Goal: Task Accomplishment & Management: Complete application form

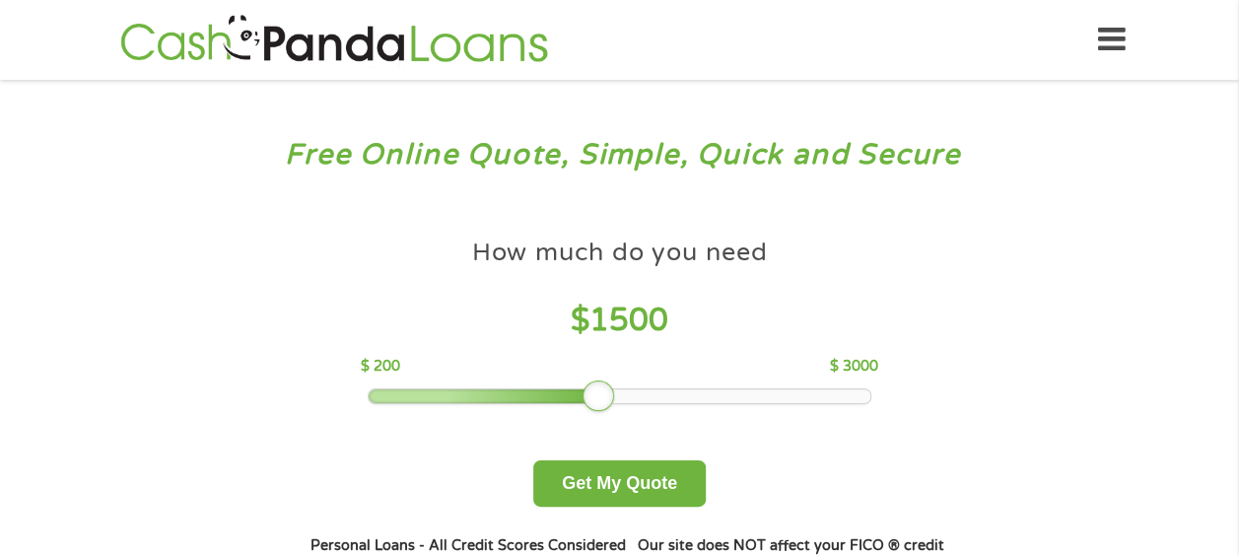
drag, startPoint x: 516, startPoint y: 395, endPoint x: 606, endPoint y: 400, distance: 89.8
click at [606, 400] on div at bounding box center [598, 396] width 32 height 32
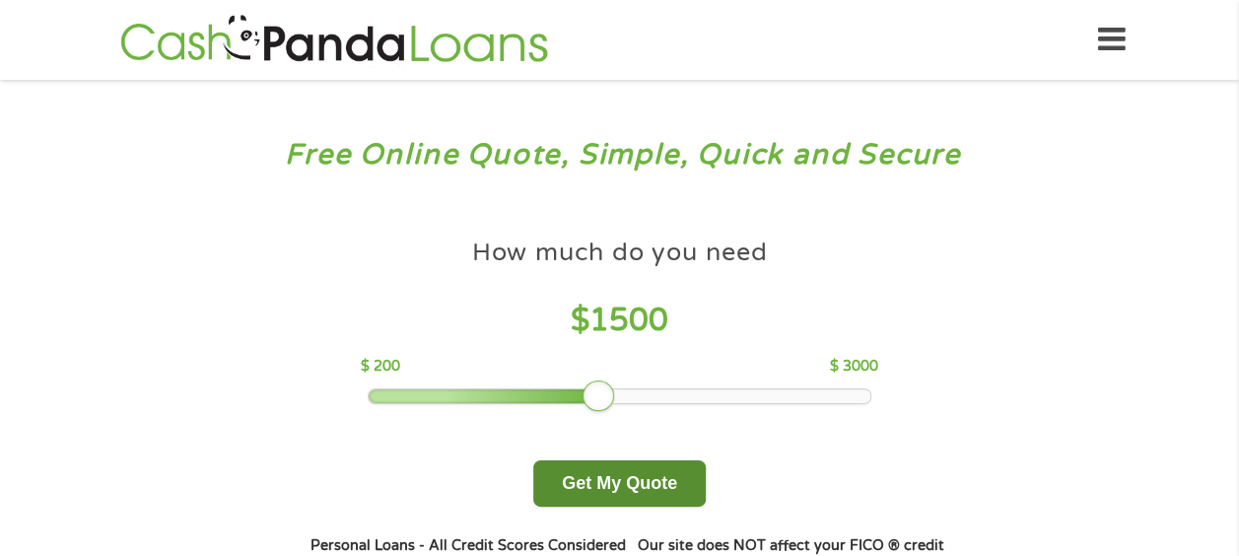
click at [611, 478] on button "Get My Quote" at bounding box center [619, 483] width 172 height 46
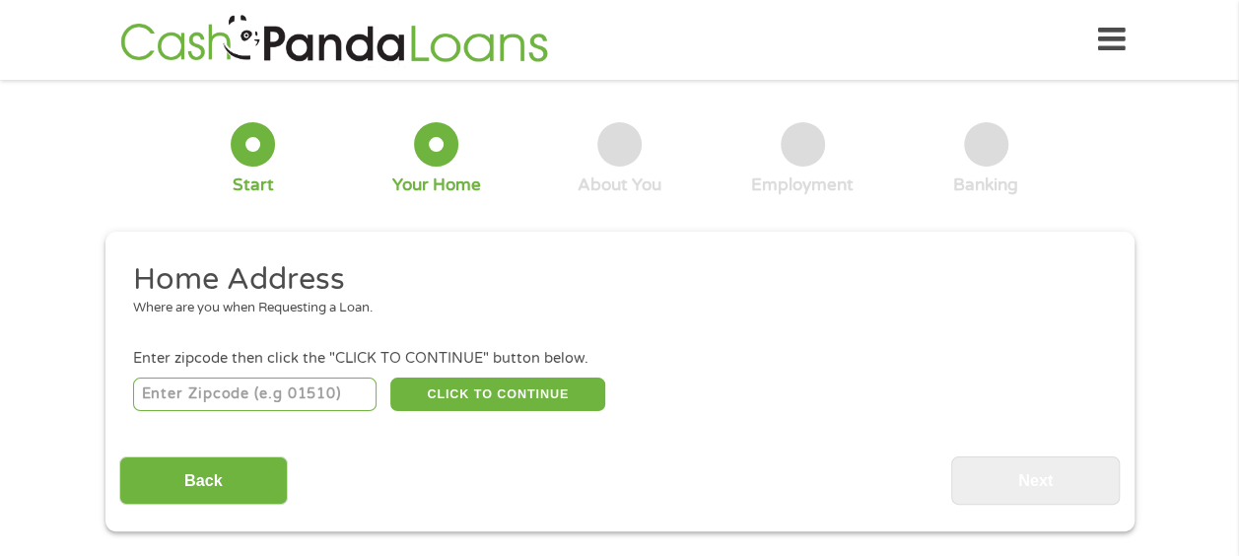
click at [303, 400] on input "number" at bounding box center [254, 394] width 243 height 34
type input "23801"
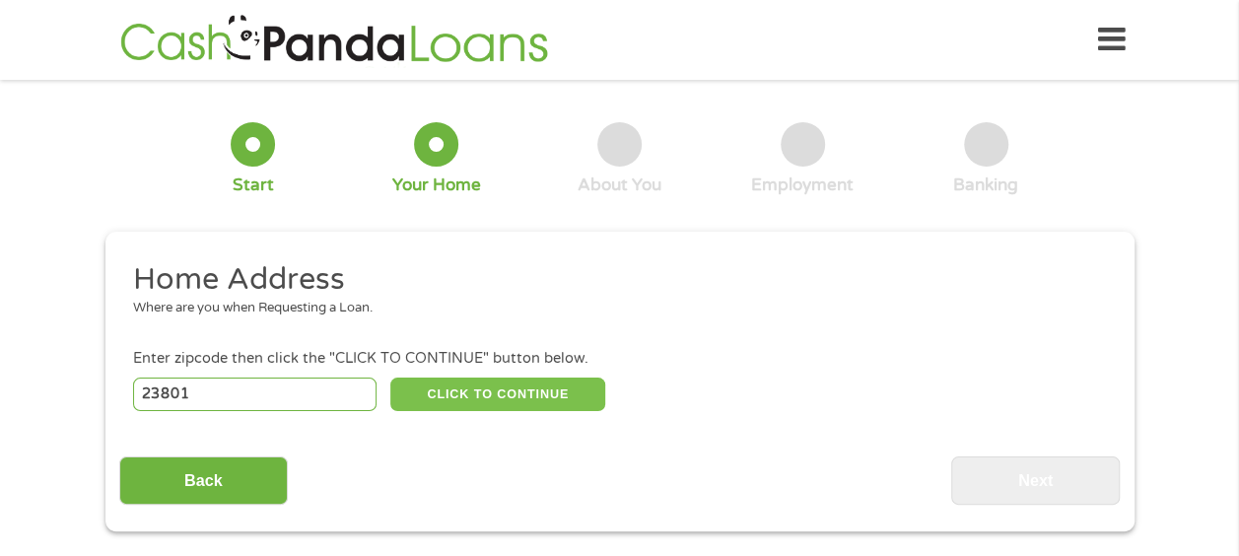
click at [568, 388] on button "CLICK TO CONTINUE" at bounding box center [497, 394] width 215 height 34
type input "23801"
type input "Fort [PERSON_NAME]"
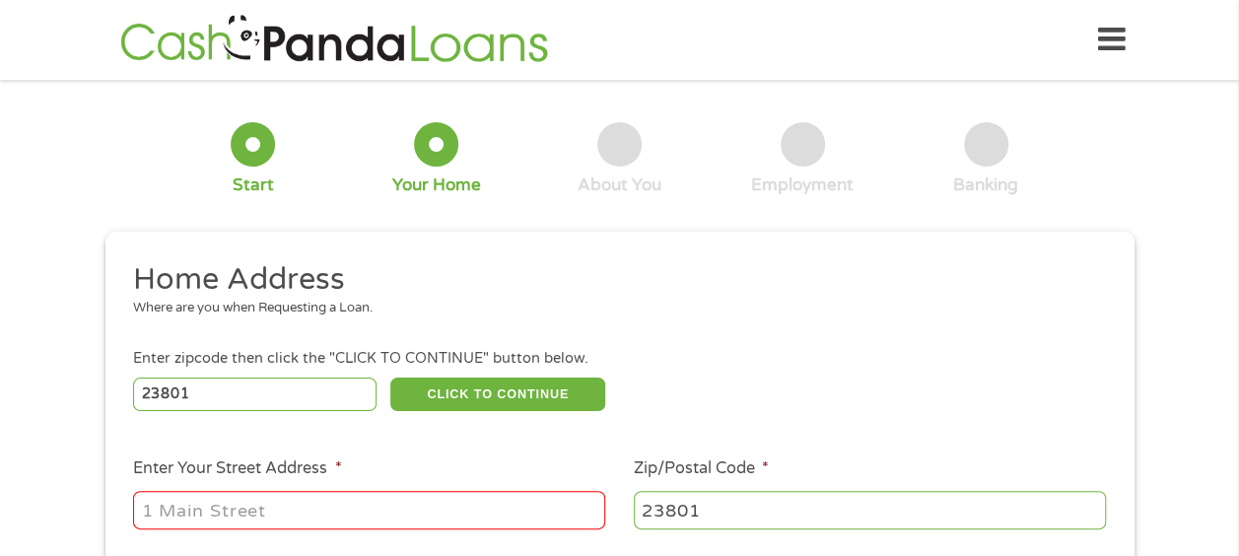
click at [376, 528] on input "Enter Your Street Address *" at bounding box center [369, 509] width 472 height 37
type input "[STREET_ADDRESS]"
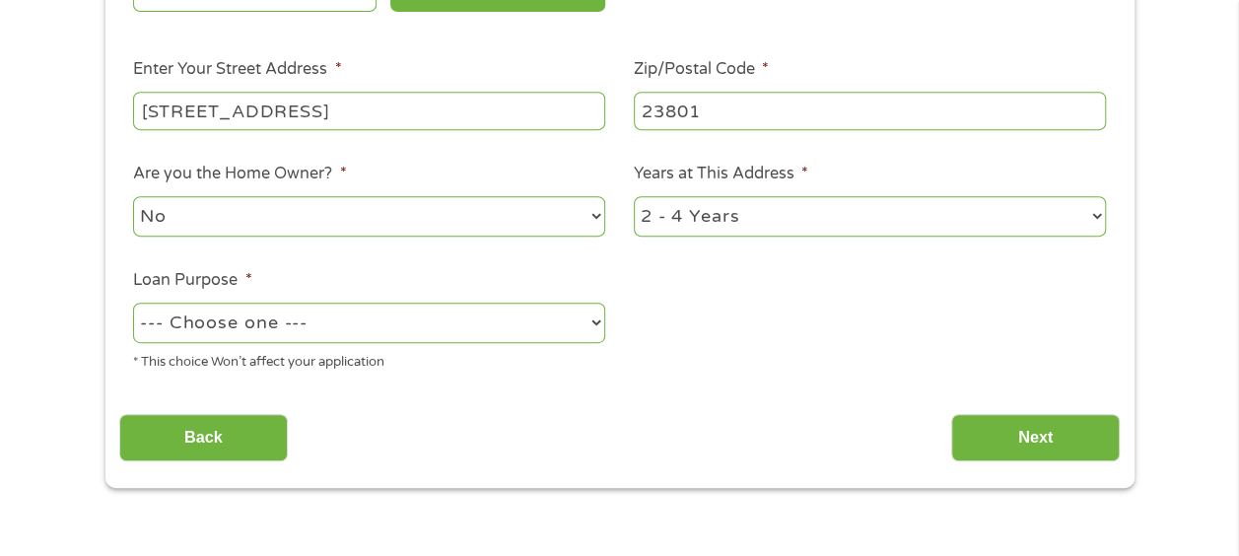
scroll to position [396, 0]
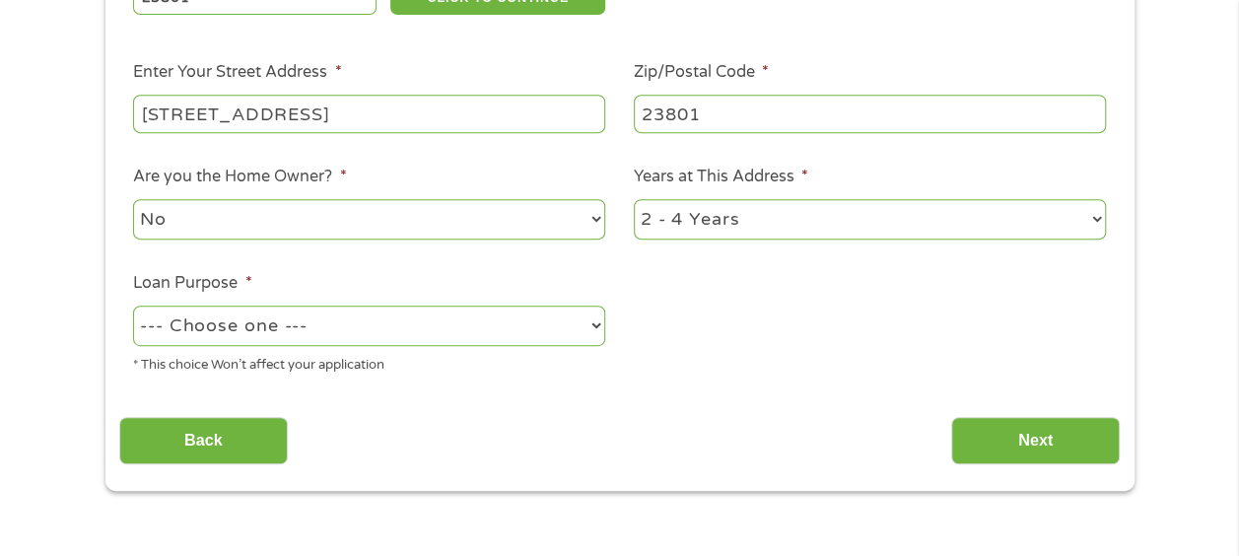
click at [510, 341] on select "--- Choose one --- Pay Bills Debt Consolidation Home Improvement Major Purchase…" at bounding box center [369, 325] width 472 height 40
select select "shorttermcash"
click at [133, 306] on select "--- Choose one --- Pay Bills Debt Consolidation Home Improvement Major Purchase…" at bounding box center [369, 325] width 472 height 40
click at [1007, 444] on input "Next" at bounding box center [1035, 441] width 168 height 48
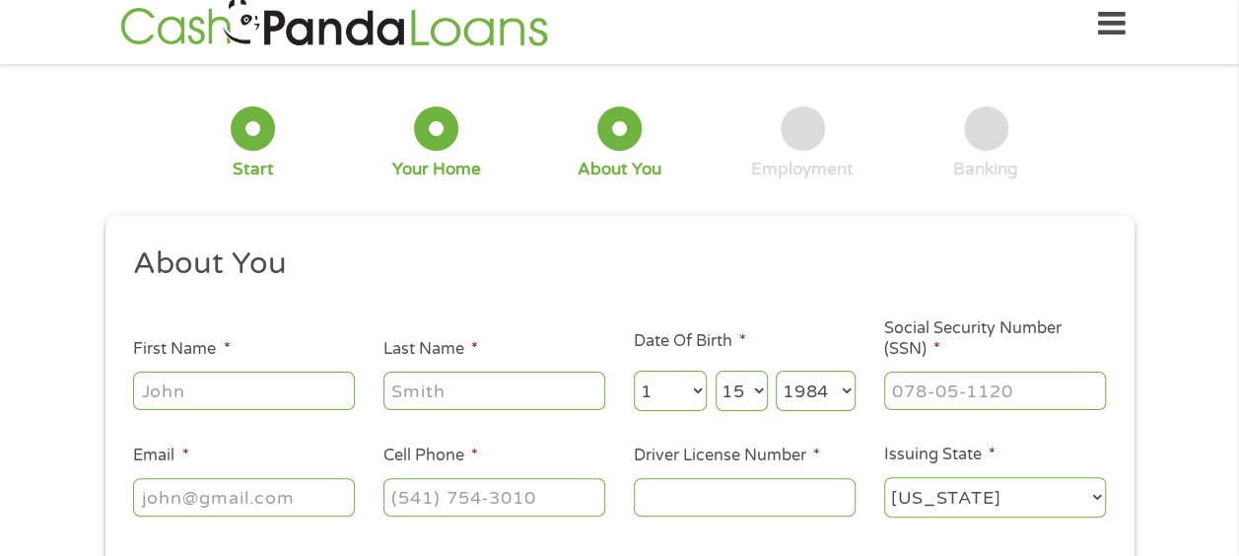
scroll to position [0, 0]
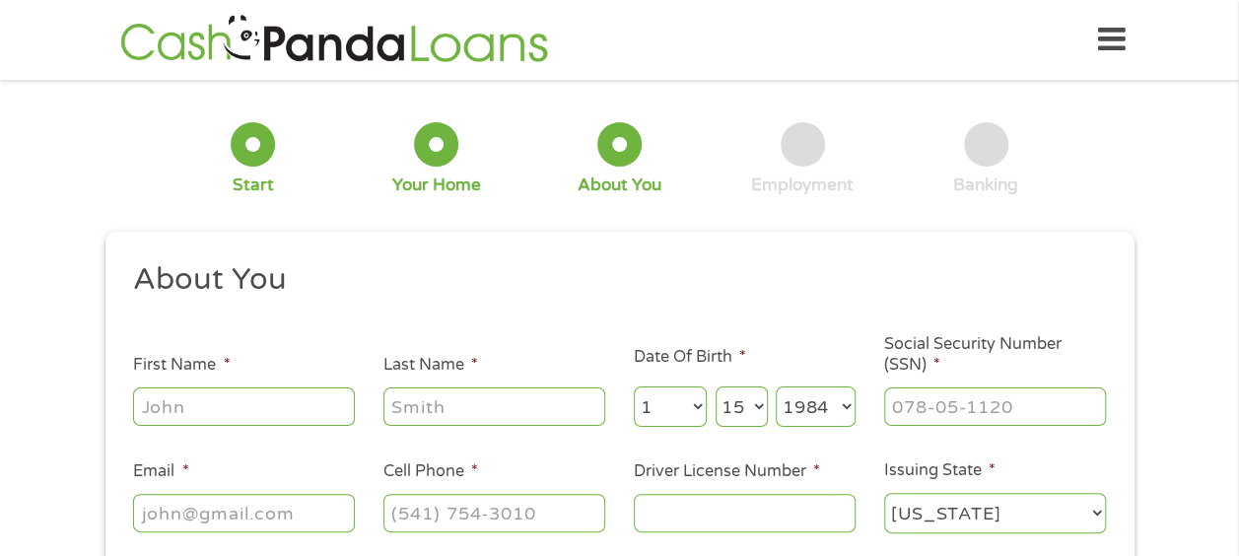
click at [241, 421] on input "First Name *" at bounding box center [244, 405] width 222 height 37
type input "[PERSON_NAME]"
type input "Greenwood"
type input "[EMAIL_ADDRESS][DOMAIN_NAME]"
type input "07069518427"
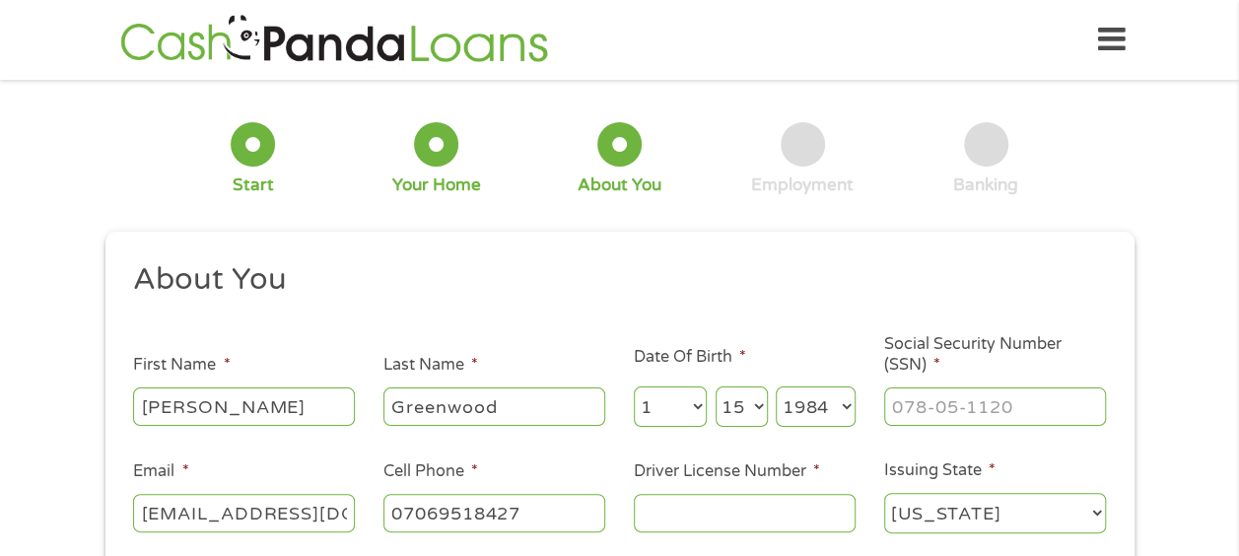
select select "[US_STATE]"
type input "[PHONE_NUMBER]"
click at [767, 520] on input "Driver License Number *" at bounding box center [745, 512] width 222 height 37
click at [967, 403] on input "Social Security Number (SSN) *" at bounding box center [995, 405] width 222 height 37
type input "248-61-8886"
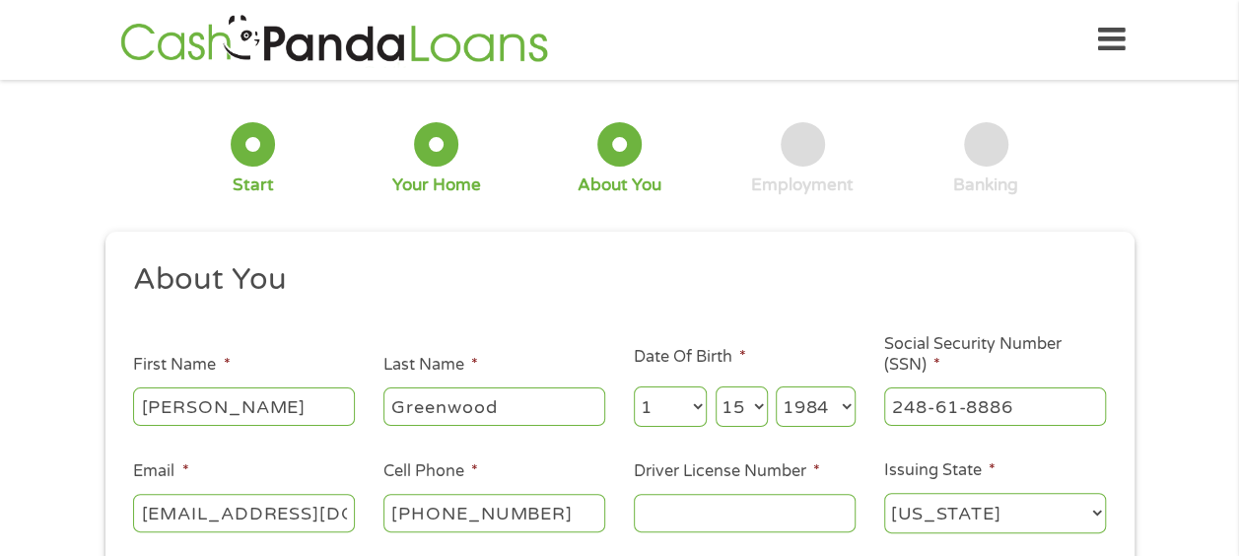
click at [1033, 522] on select "[US_STATE] [US_STATE] [US_STATE] [US_STATE] [US_STATE] [US_STATE] [US_STATE] [U…" at bounding box center [995, 513] width 222 height 40
select select "[US_STATE]"
click at [884, 494] on select "[US_STATE] [US_STATE] [US_STATE] [US_STATE] [US_STATE] [US_STATE] [US_STATE] [U…" at bounding box center [995, 513] width 222 height 40
click at [793, 508] on input "Driver License Number *" at bounding box center [745, 512] width 222 height 37
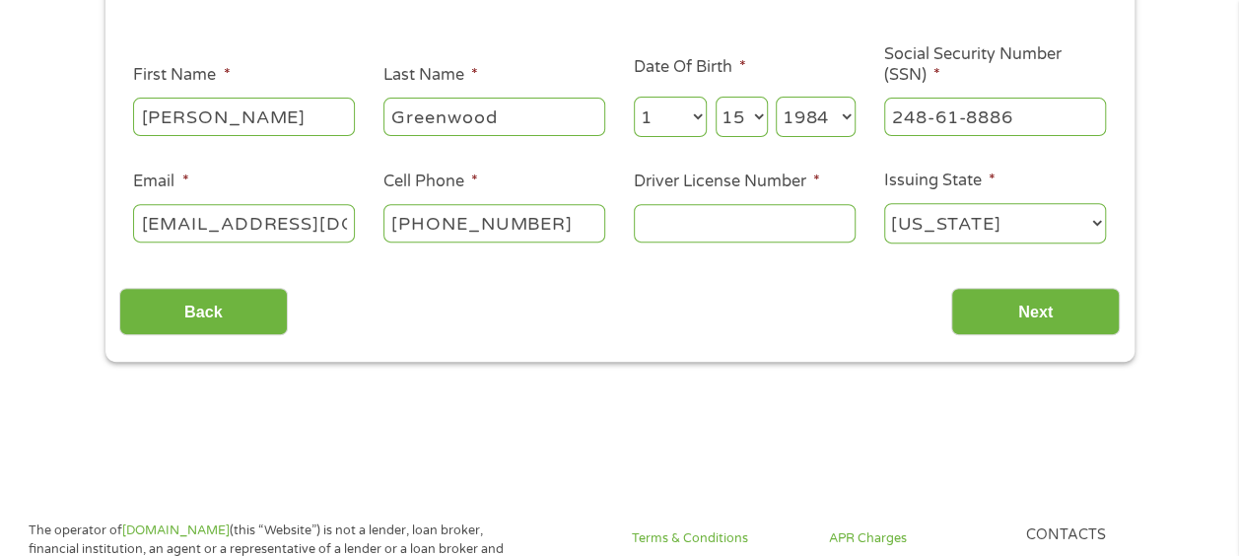
scroll to position [300, 0]
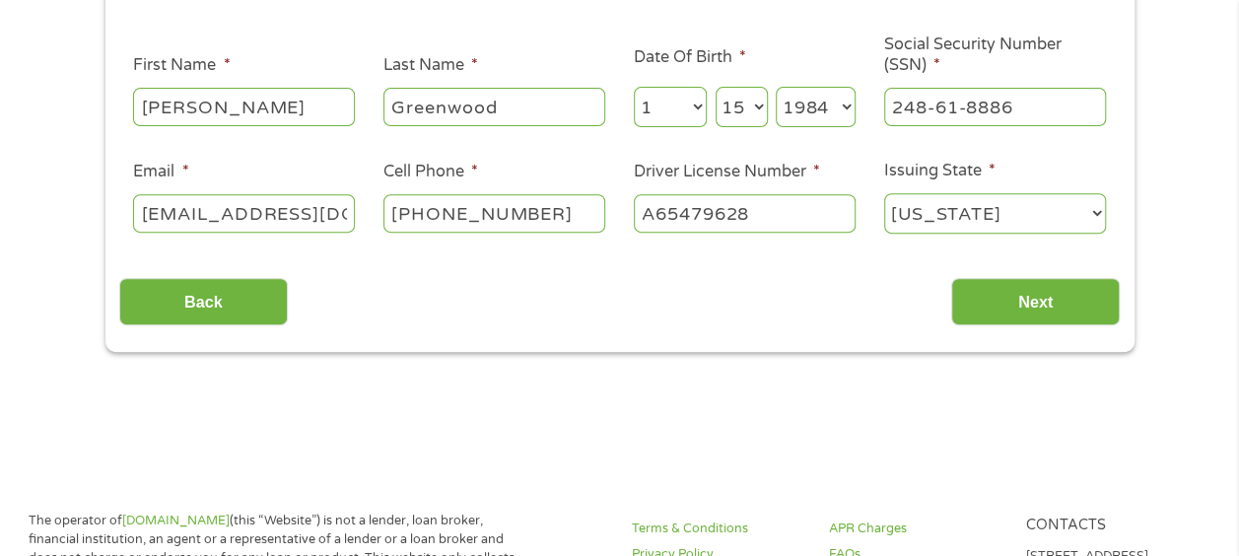
type input "A65479628"
click at [1053, 317] on input "Next" at bounding box center [1035, 302] width 168 height 48
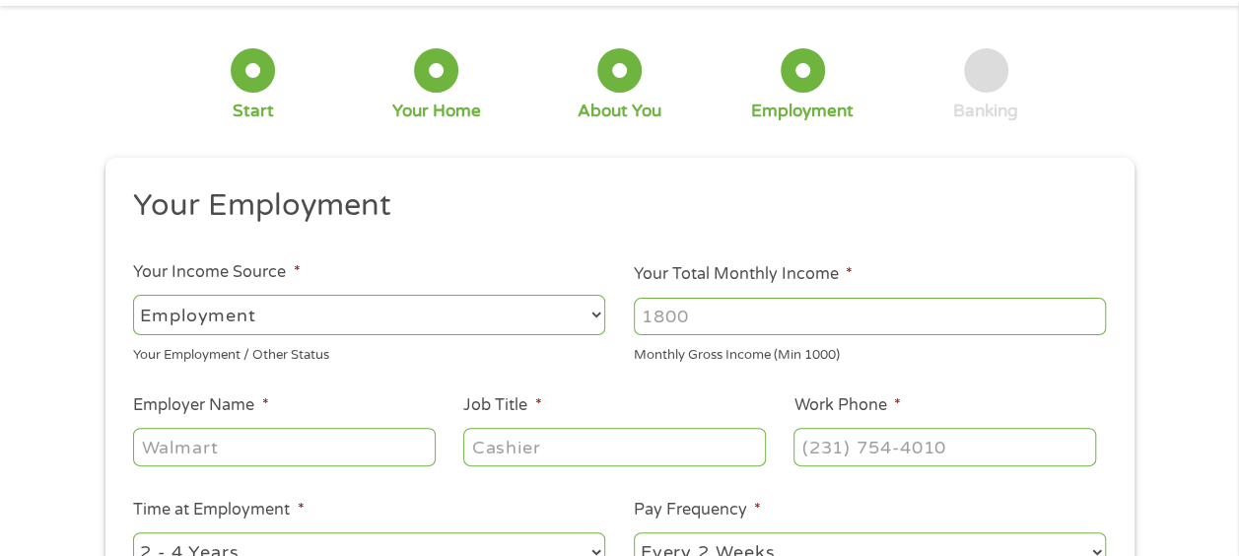
scroll to position [0, 0]
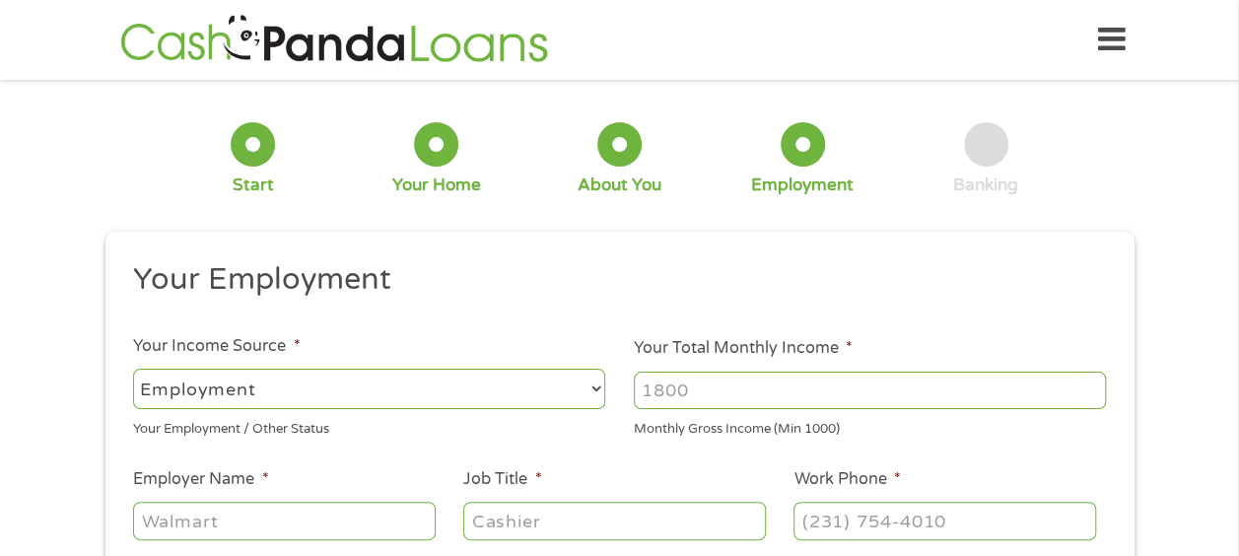
click at [195, 399] on select "--- Choose one --- Employment [DEMOGRAPHIC_DATA] Benefits" at bounding box center [369, 389] width 472 height 40
click at [133, 369] on select "--- Choose one --- Employment [DEMOGRAPHIC_DATA] Benefits" at bounding box center [369, 389] width 472 height 40
click at [996, 379] on input "Your Total Monthly Income *" at bounding box center [870, 389] width 472 height 37
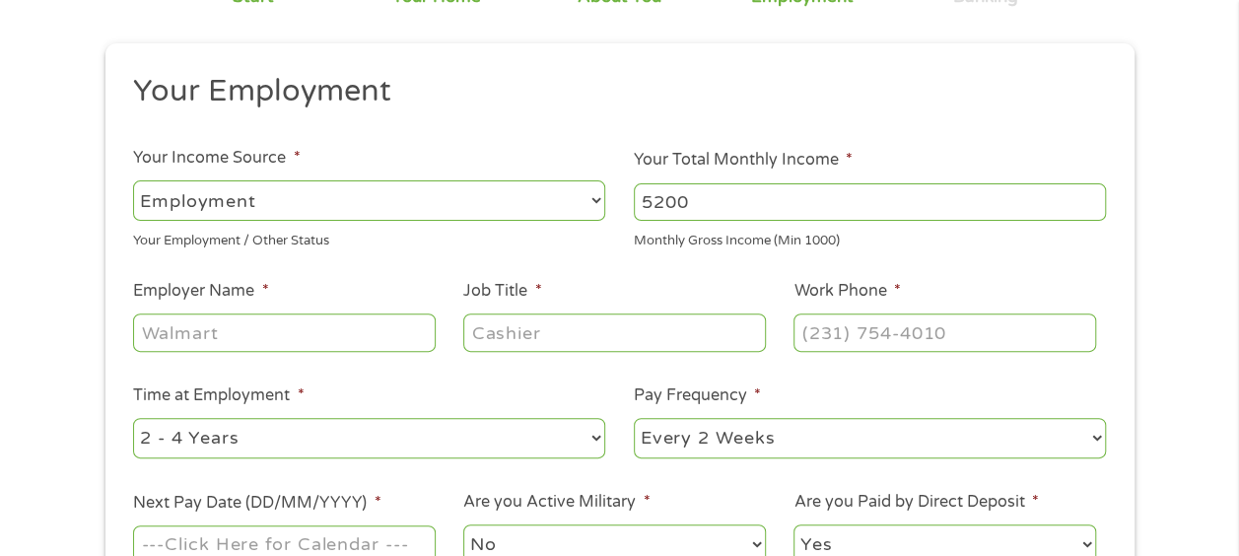
scroll to position [189, 0]
type input "5200"
click at [333, 332] on input "Employer Name *" at bounding box center [284, 330] width 302 height 37
type input "u"
type input "[DEMOGRAPHIC_DATA] ARMY"
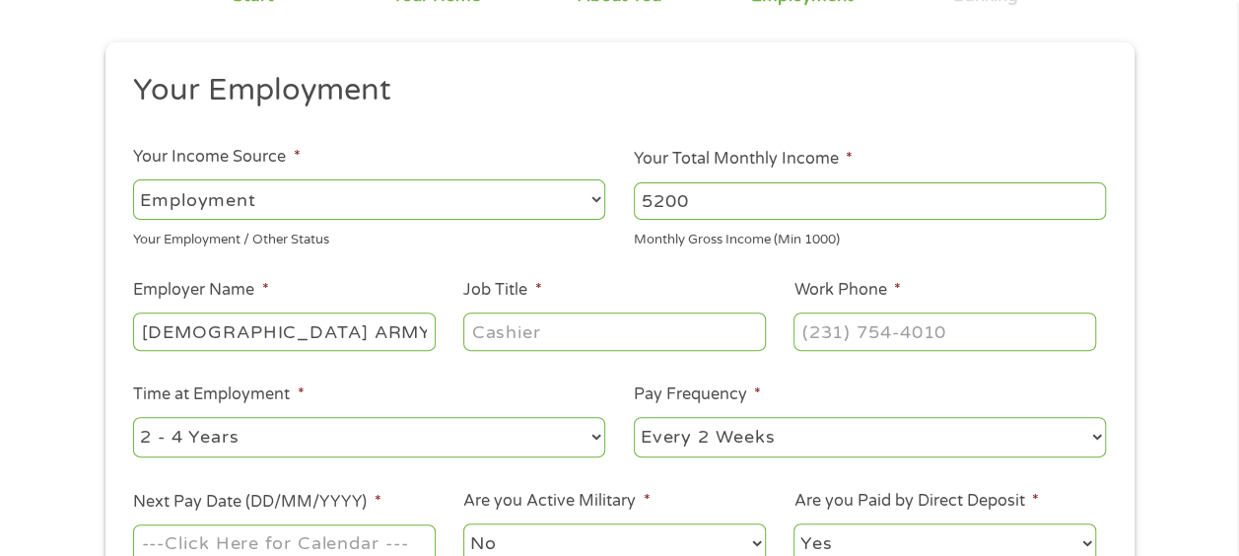
click at [592, 329] on input "Job Title *" at bounding box center [614, 330] width 302 height 37
type input "LOGISTICS"
click at [909, 333] on input "Work Phone *" at bounding box center [944, 330] width 302 height 37
type input "(010) 675-9088"
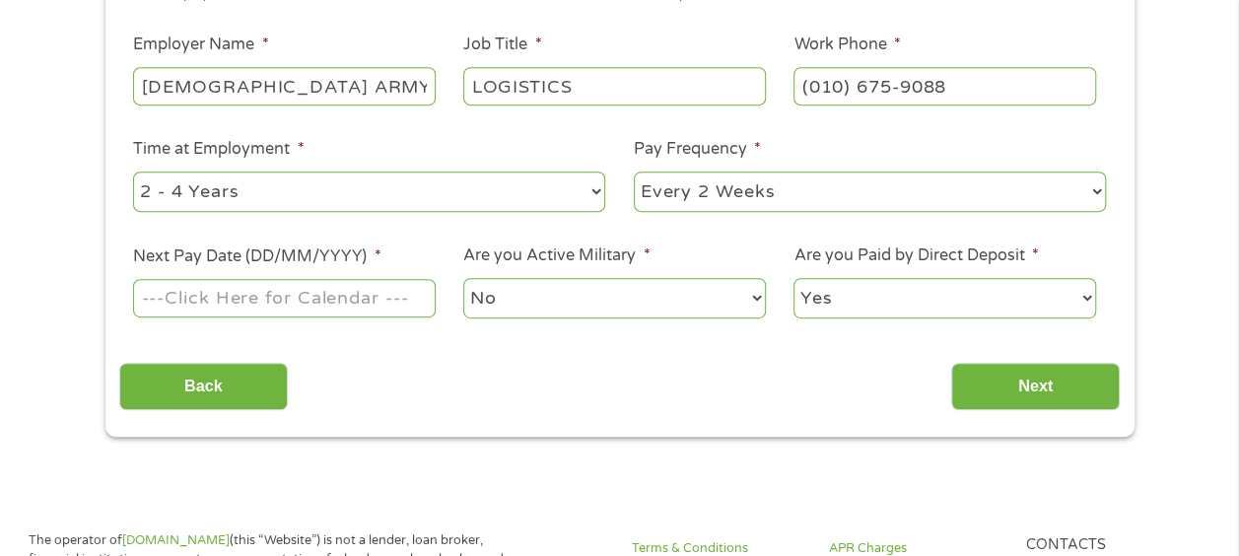
scroll to position [439, 0]
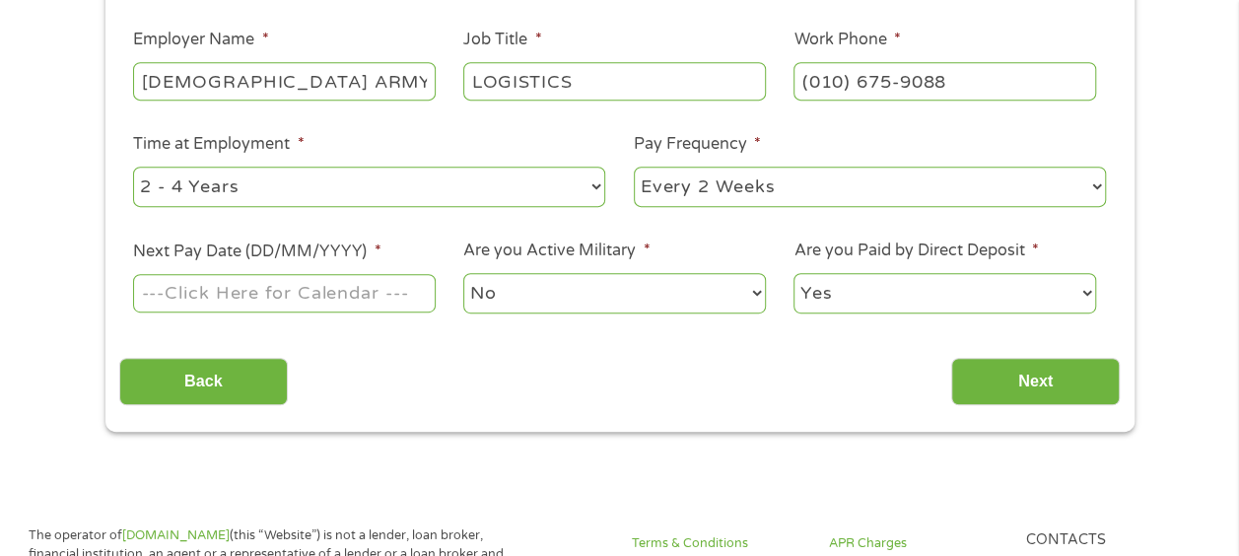
click at [515, 184] on select "--- Choose one --- 1 Year or less 1 - 2 Years 2 - 4 Years Over 4 Years" at bounding box center [369, 187] width 472 height 40
select select "60months"
click at [133, 167] on select "--- Choose one --- 1 Year or less 1 - 2 Years 2 - 4 Years Over 4 Years" at bounding box center [369, 187] width 472 height 40
click at [635, 304] on select "No Yes" at bounding box center [614, 293] width 302 height 40
select select "1"
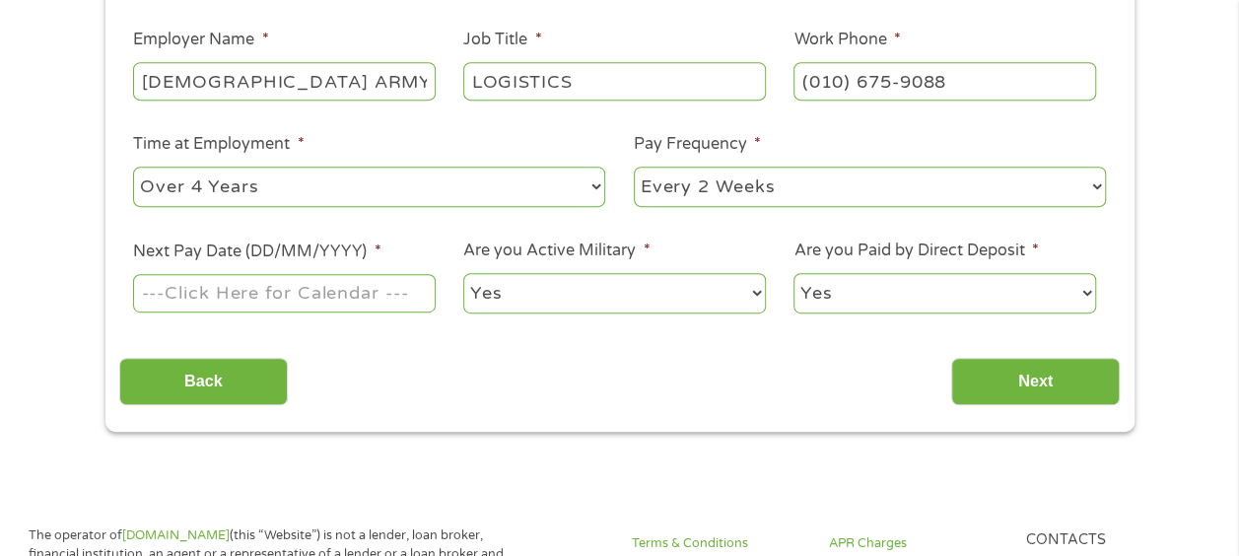
click at [463, 273] on select "No Yes" at bounding box center [614, 293] width 302 height 40
click at [353, 298] on input "Next Pay Date (DD/MM/YYYY) *" at bounding box center [284, 292] width 302 height 37
click at [400, 300] on input "Next Pay Date (DD/MM/YYYY) *" at bounding box center [284, 292] width 302 height 37
click at [412, 282] on input "Next Pay Date (DD/MM/YYYY) *" at bounding box center [284, 292] width 302 height 37
click at [259, 283] on input "Next Pay Date (DD/MM/YYYY) *" at bounding box center [284, 292] width 302 height 37
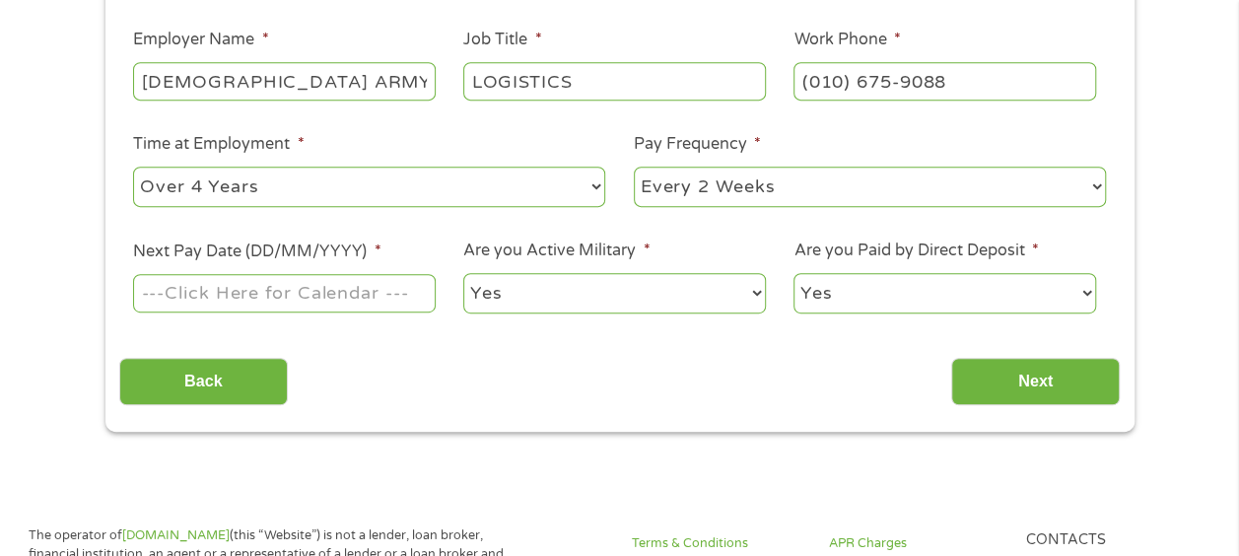
click at [305, 290] on input "Next Pay Date (DD/MM/YYYY) *" at bounding box center [284, 292] width 302 height 37
click at [386, 247] on li "Next Pay Date (DD/MM/YYYY) *" at bounding box center [284, 277] width 330 height 76
click at [295, 285] on input "Next Pay Date (DD/MM/YYYY) *" at bounding box center [284, 292] width 302 height 37
click at [207, 286] on input "Next Pay Date (DD/MM/YYYY) *" at bounding box center [284, 292] width 302 height 37
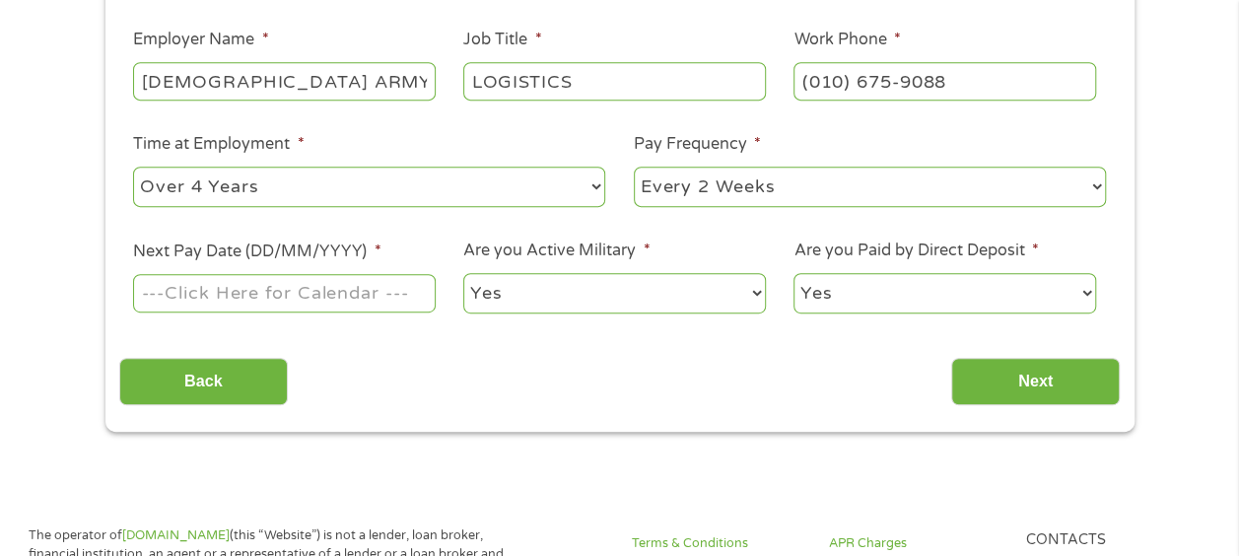
drag, startPoint x: 207, startPoint y: 286, endPoint x: 193, endPoint y: 288, distance: 13.9
click at [206, 286] on input "Next Pay Date (DD/MM/YYYY) *" at bounding box center [284, 292] width 302 height 37
click at [178, 292] on input "Next Pay Date (DD/MM/YYYY) *" at bounding box center [284, 292] width 302 height 37
type input "1"
type input "[DATE]"
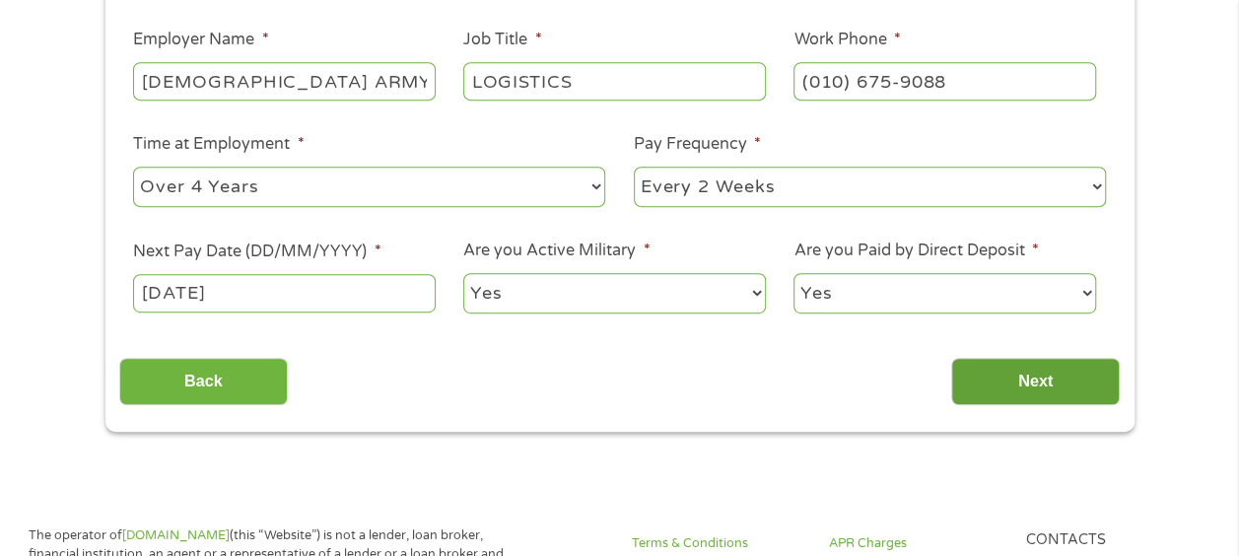
click at [1043, 380] on input "Next" at bounding box center [1035, 382] width 168 height 48
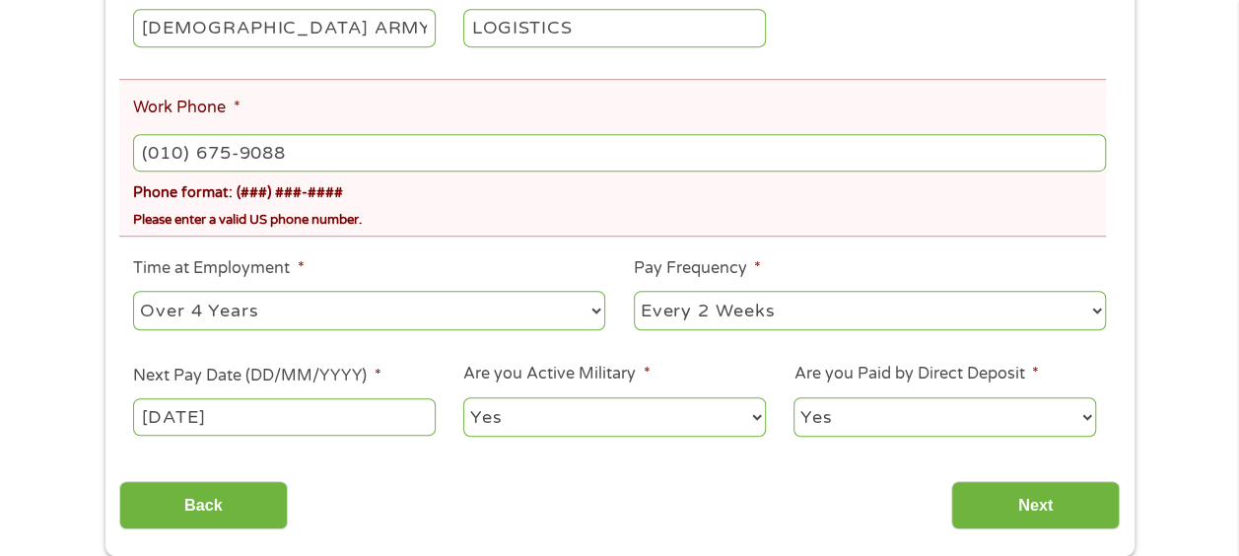
scroll to position [568, 0]
click at [322, 145] on input "(010) 675-9088" at bounding box center [619, 151] width 972 height 37
type input "[PHONE_NUMBER]"
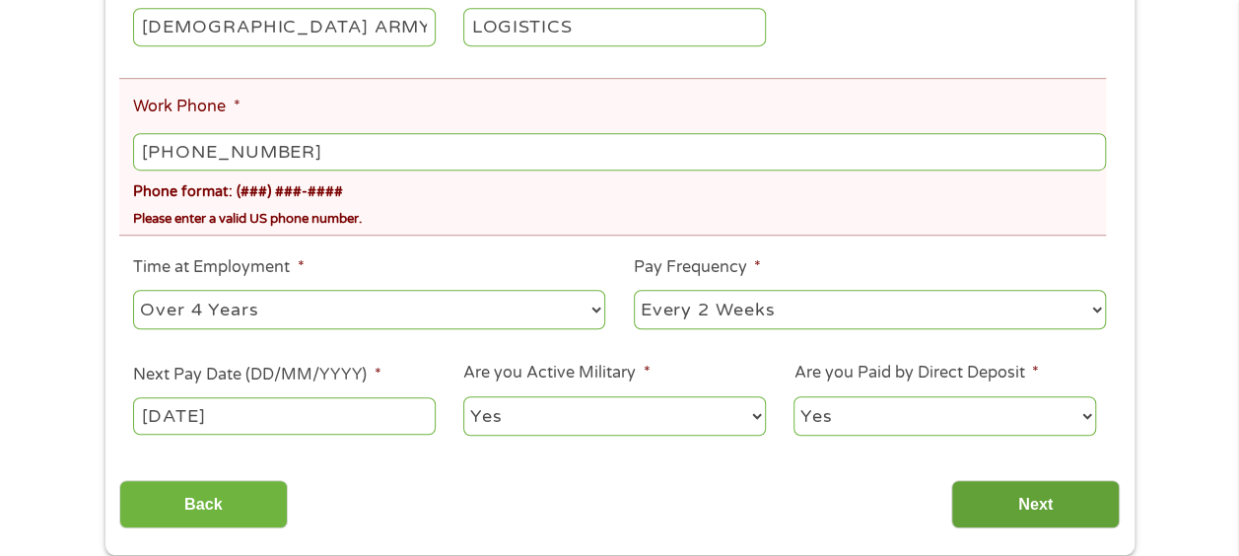
click at [1072, 518] on input "Next" at bounding box center [1035, 504] width 168 height 48
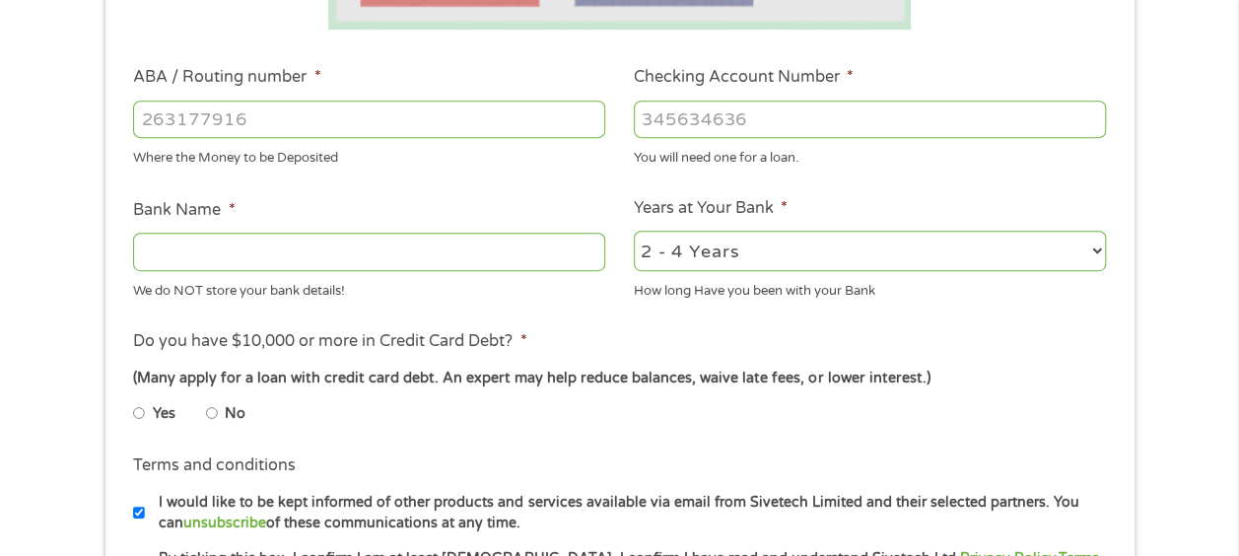
scroll to position [562, 0]
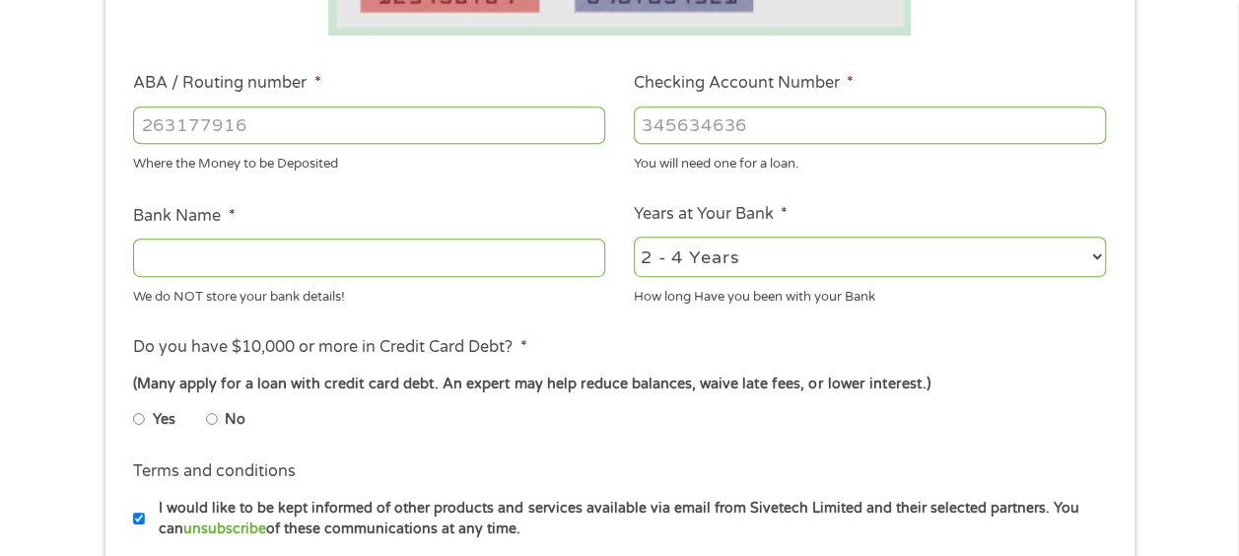
click at [445, 136] on input "ABA / Routing number *" at bounding box center [369, 124] width 472 height 37
type input "314074269"
type input "USAA FEDERAL SAVINGS BANK"
type input "314074269"
click at [812, 130] on input "Checking Account Number *" at bounding box center [870, 124] width 472 height 37
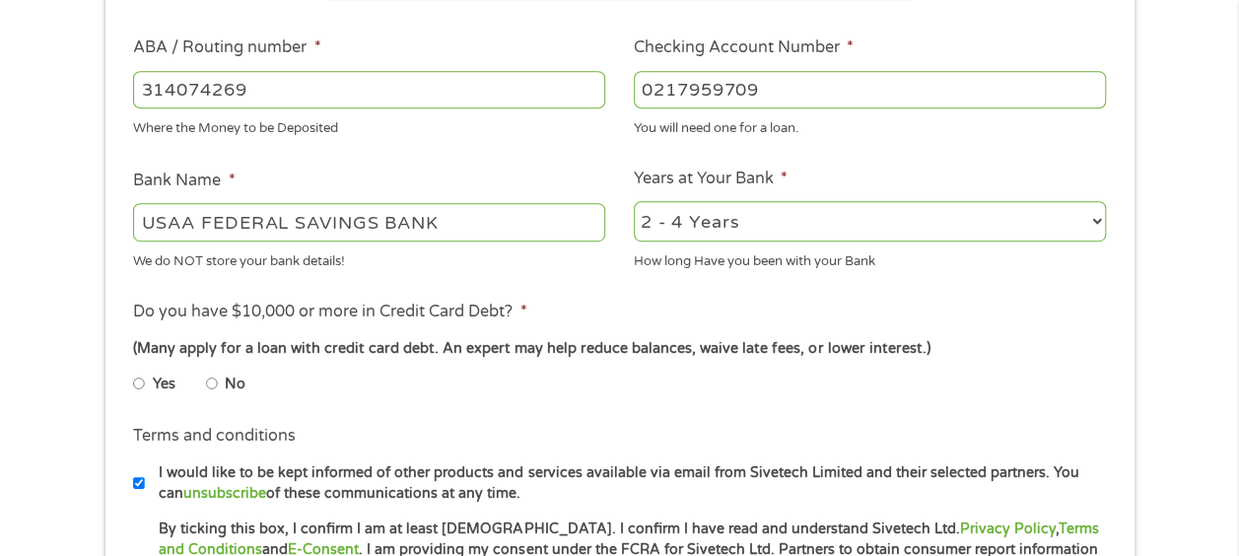
scroll to position [613, 0]
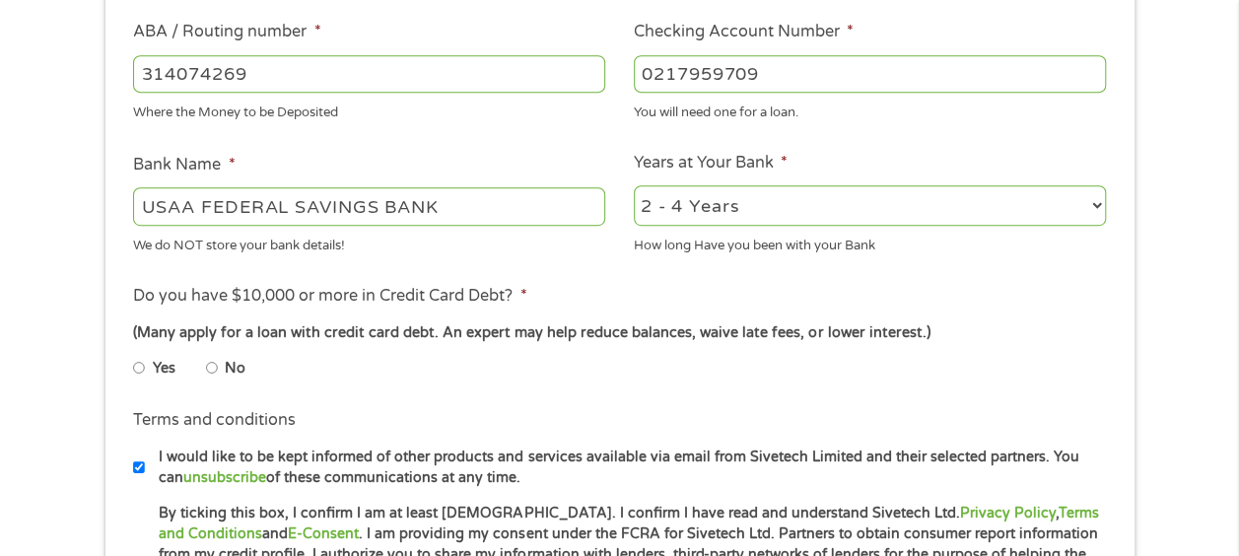
type input "0217959709"
click at [215, 365] on input "No" at bounding box center [212, 368] width 12 height 32
radio input "true"
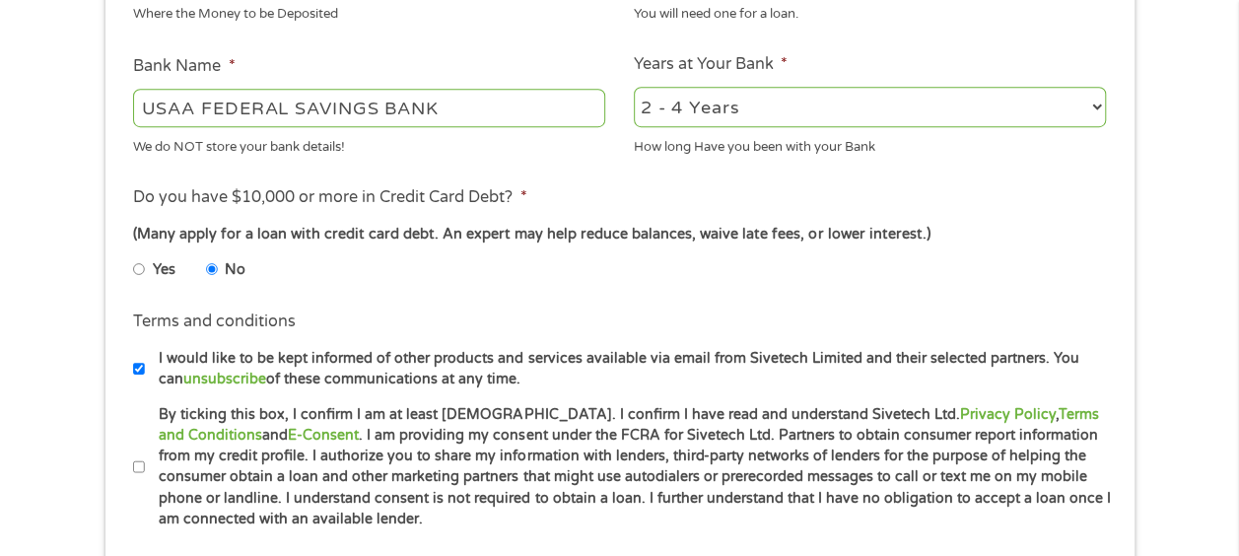
scroll to position [731, 0]
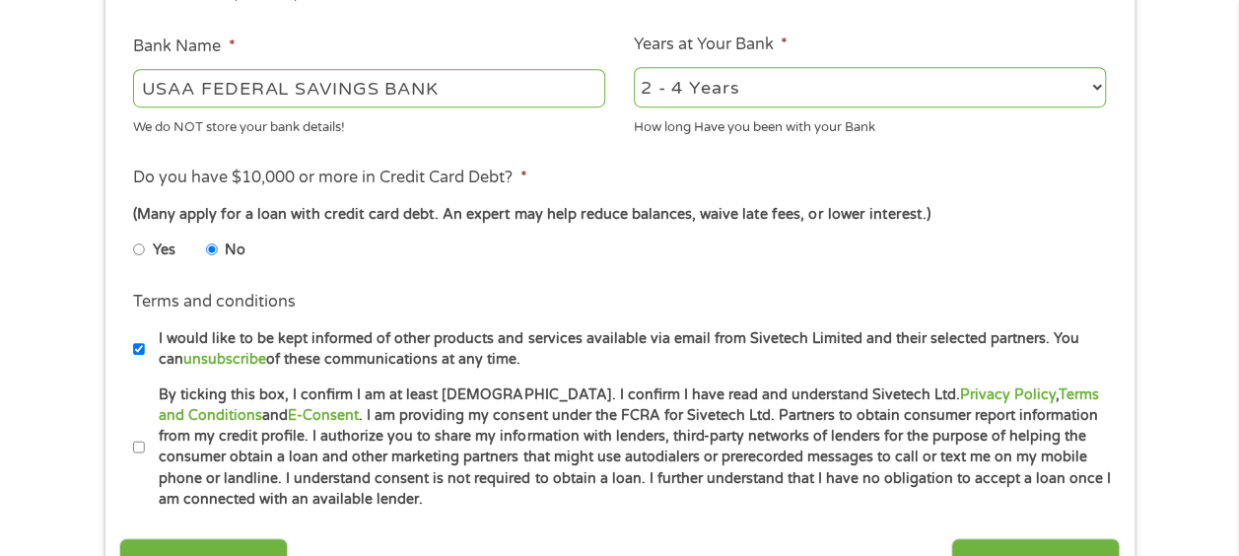
click at [152, 432] on label "By ticking this box, I confirm I am at least [DEMOGRAPHIC_DATA]. I confirm I ha…" at bounding box center [628, 447] width 967 height 126
click at [145, 432] on input "By ticking this box, I confirm I am at least [DEMOGRAPHIC_DATA]. I confirm I ha…" at bounding box center [139, 448] width 12 height 32
checkbox input "true"
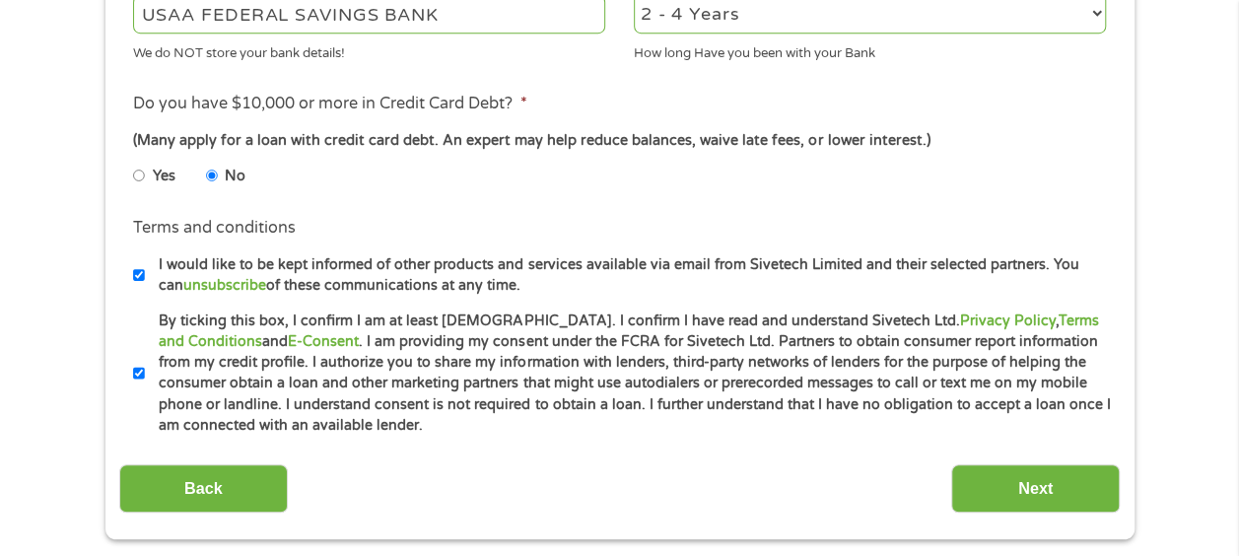
scroll to position [843, 0]
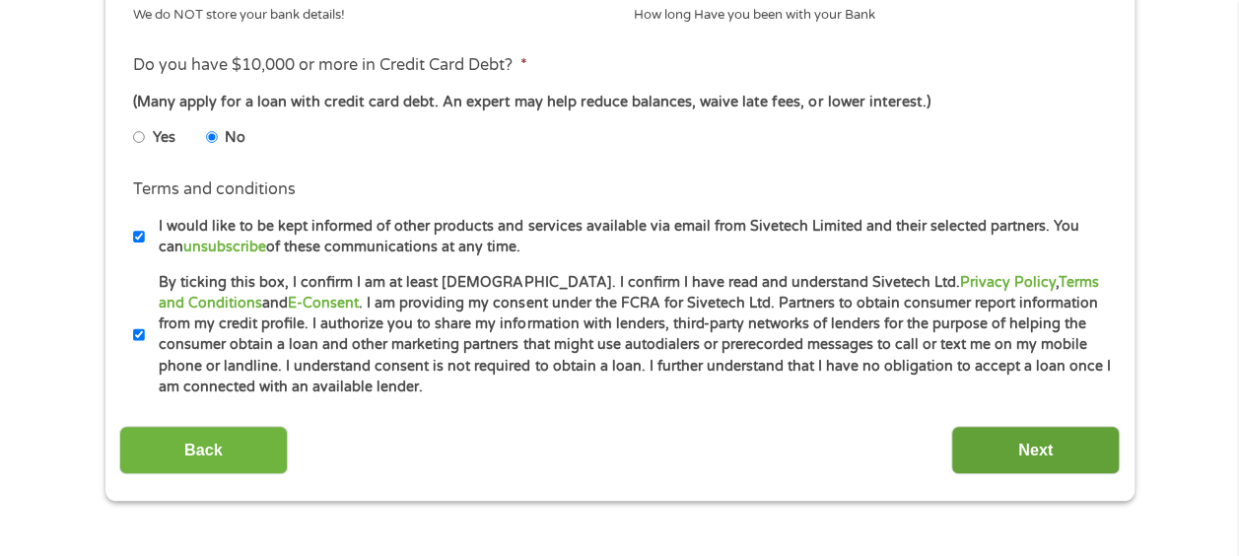
click at [1044, 464] on input "Next" at bounding box center [1035, 450] width 168 height 48
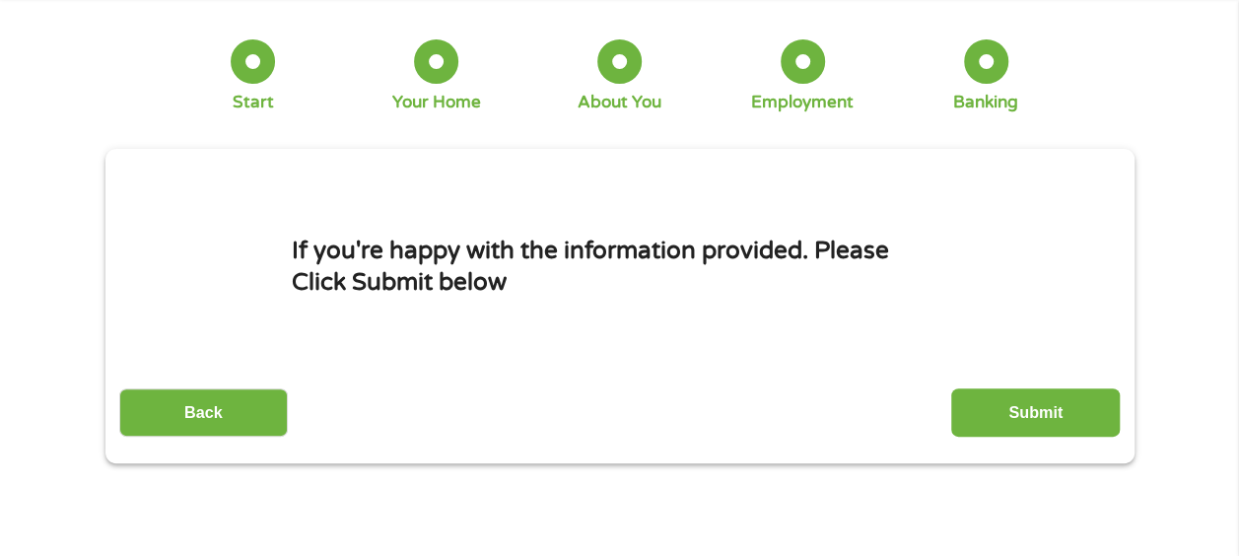
scroll to position [0, 0]
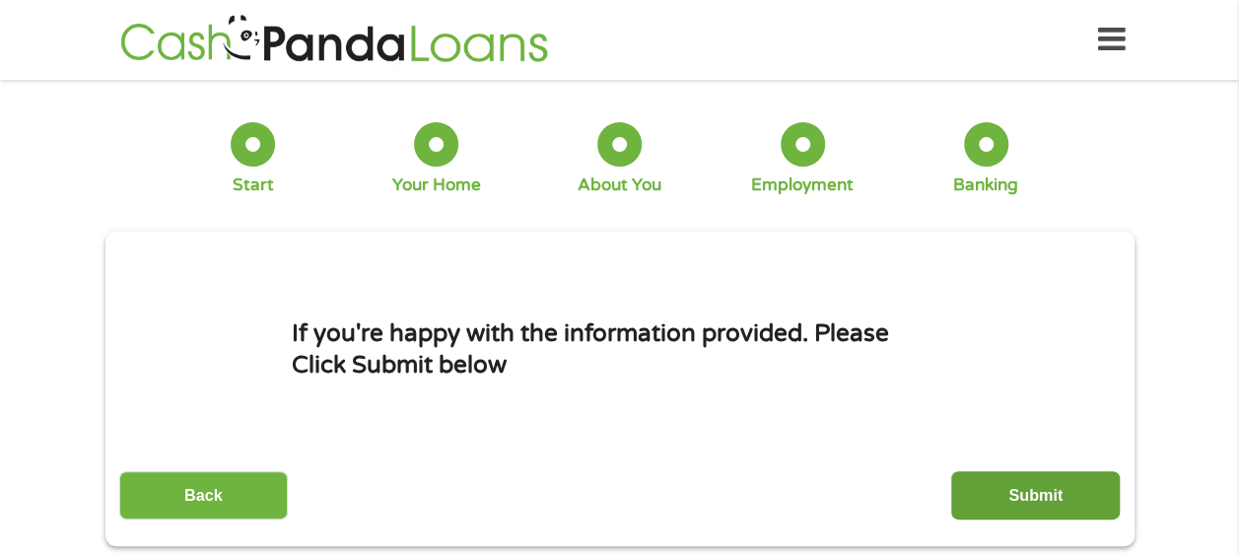
click at [1035, 479] on input "Submit" at bounding box center [1035, 495] width 168 height 48
